Goal: Task Accomplishment & Management: Use online tool/utility

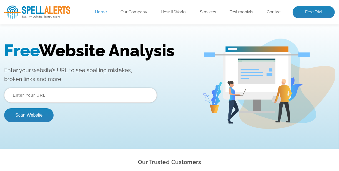
scroll to position [28, 0]
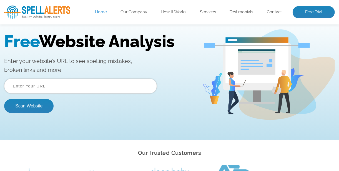
click at [47, 84] on input "text" at bounding box center [80, 85] width 153 height 15
type input "ottw.es"
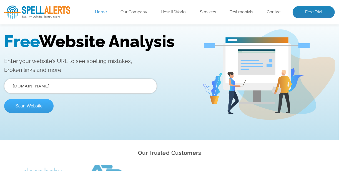
click at [39, 104] on button "Scan Website" at bounding box center [28, 106] width 49 height 14
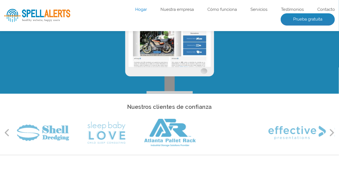
scroll to position [83, 0]
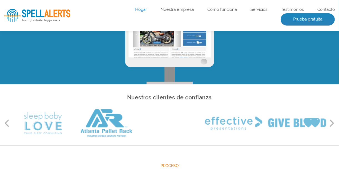
click at [330, 123] on button "Próximo" at bounding box center [332, 123] width 6 height 8
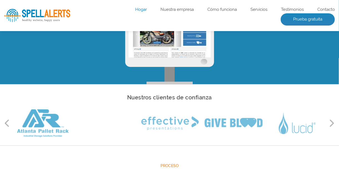
click at [330, 124] on button "Próximo" at bounding box center [332, 123] width 6 height 8
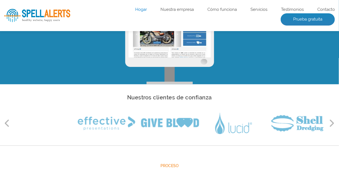
click at [330, 124] on button "Próximo" at bounding box center [332, 123] width 6 height 8
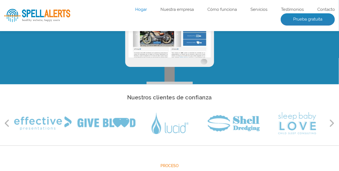
click at [330, 124] on button "Próximo" at bounding box center [332, 123] width 6 height 8
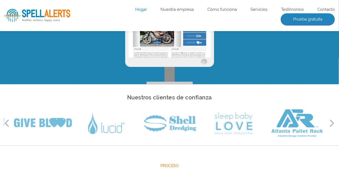
click at [330, 124] on button "Próximo" at bounding box center [332, 123] width 6 height 8
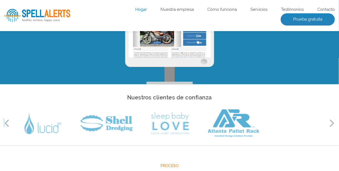
click at [330, 124] on button "Próximo" at bounding box center [332, 123] width 6 height 8
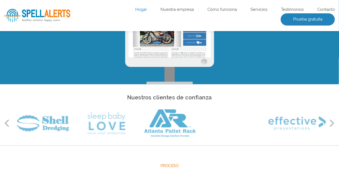
click at [330, 124] on button "Próximo" at bounding box center [332, 123] width 6 height 8
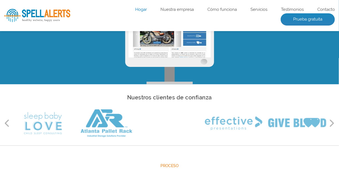
click at [330, 124] on button "Próximo" at bounding box center [332, 123] width 6 height 8
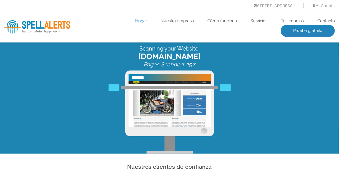
scroll to position [0, 0]
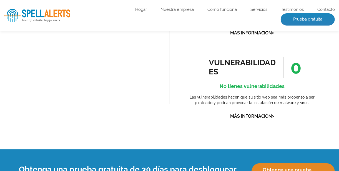
scroll to position [833, 0]
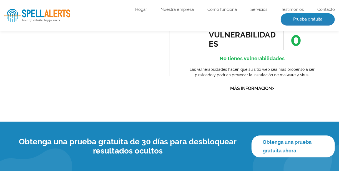
click at [291, 135] on link "Obtenga una prueba gratuita ahora" at bounding box center [293, 146] width 83 height 22
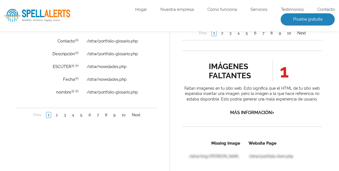
scroll to position [527, 0]
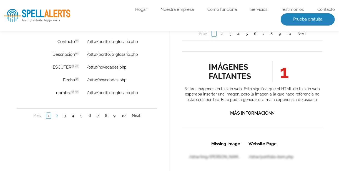
click at [57, 115] on link "2" at bounding box center [56, 116] width 5 height 6
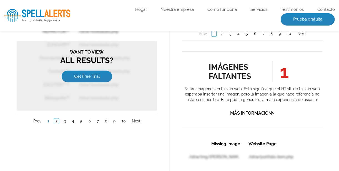
click at [48, 119] on link "1" at bounding box center [48, 122] width 4 height 6
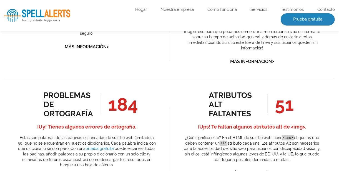
scroll to position [278, 0]
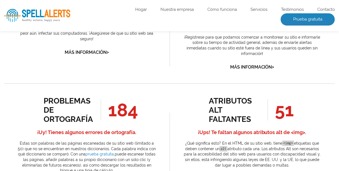
click at [235, 101] on div "atributos alt faltantes" at bounding box center [234, 109] width 50 height 27
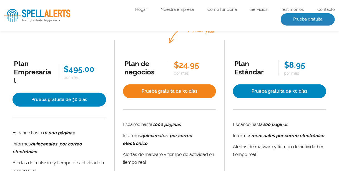
scroll to position [139, 0]
